Goal: Task Accomplishment & Management: Manage account settings

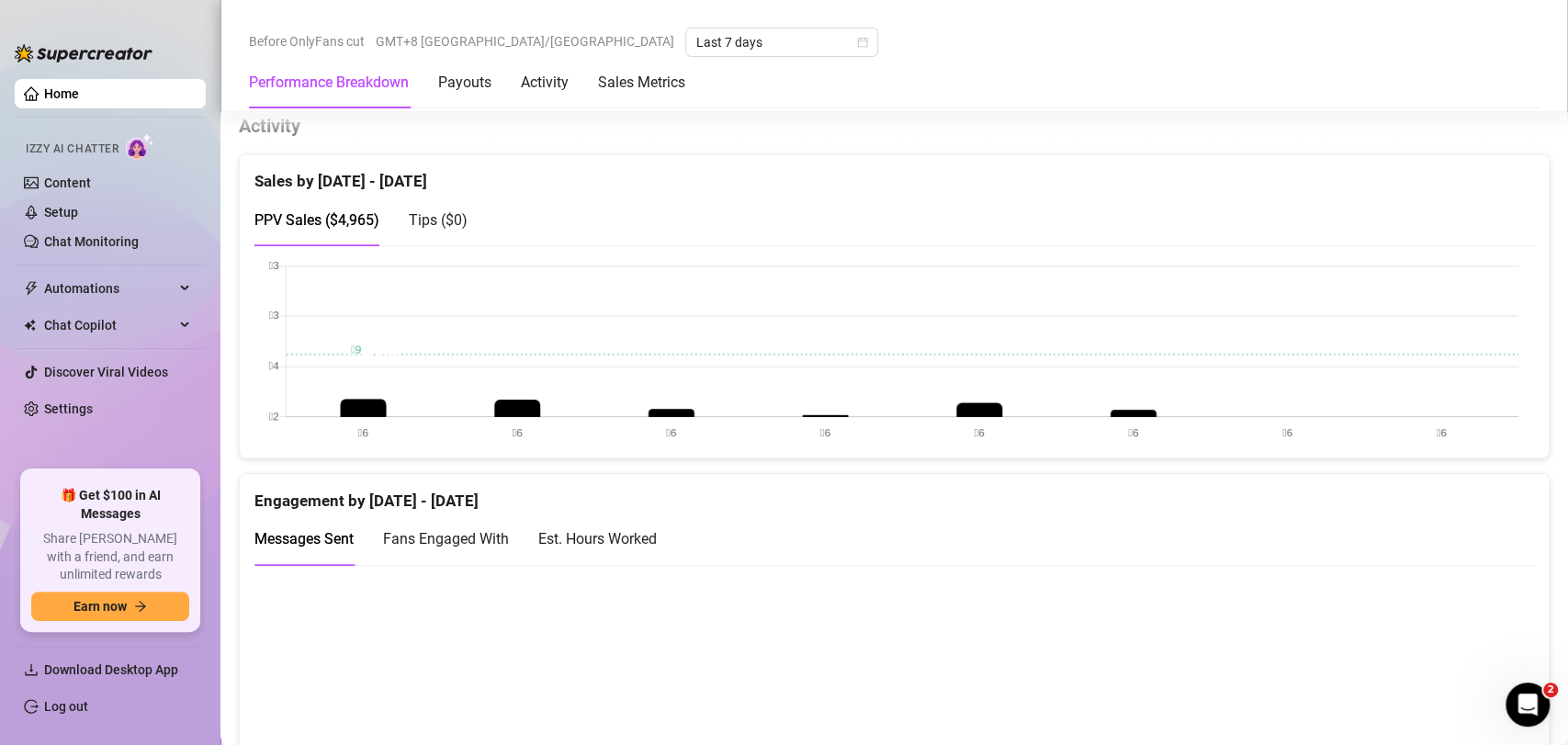
scroll to position [873, 0]
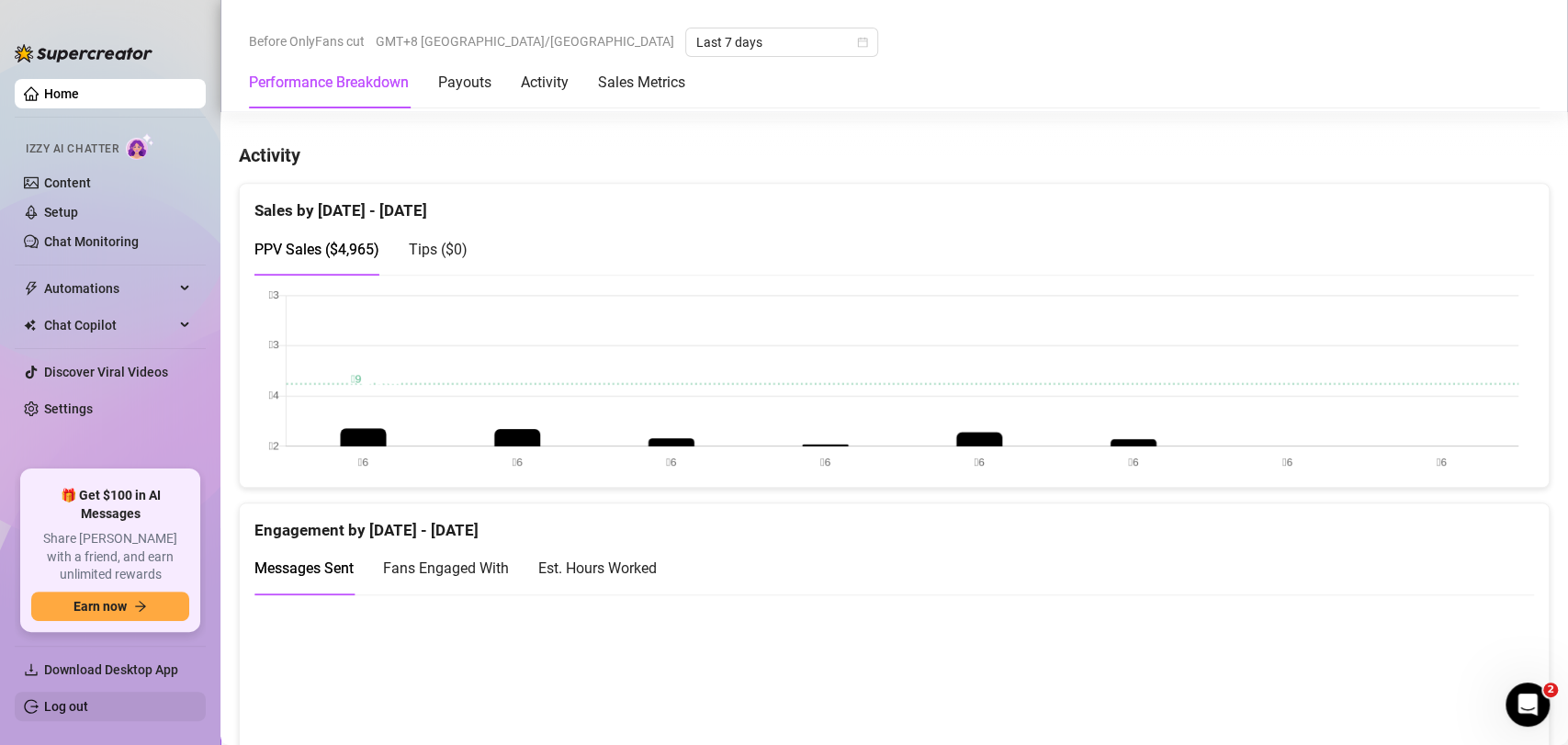
click at [88, 706] on link "Log out" at bounding box center [66, 706] width 44 height 15
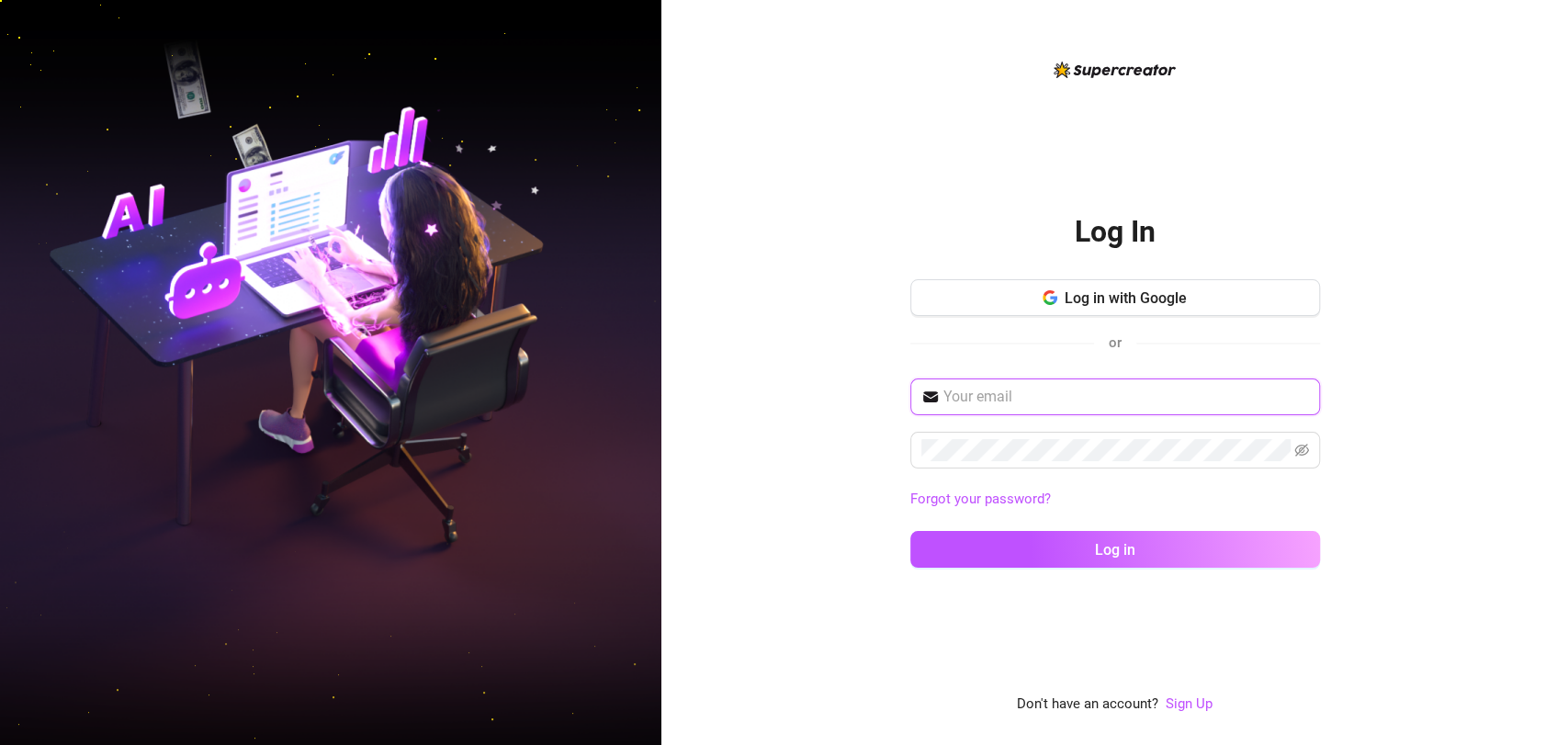
click at [1154, 397] on input "text" at bounding box center [1126, 397] width 366 height 22
type input "[EMAIL_ADDRESS][DOMAIN_NAME]"
click at [911, 531] on button "Log in" at bounding box center [1115, 549] width 410 height 37
